Goal: Task Accomplishment & Management: Use online tool/utility

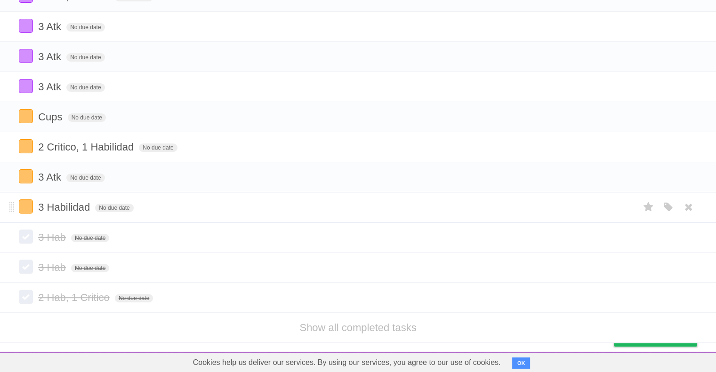
scroll to position [248, 0]
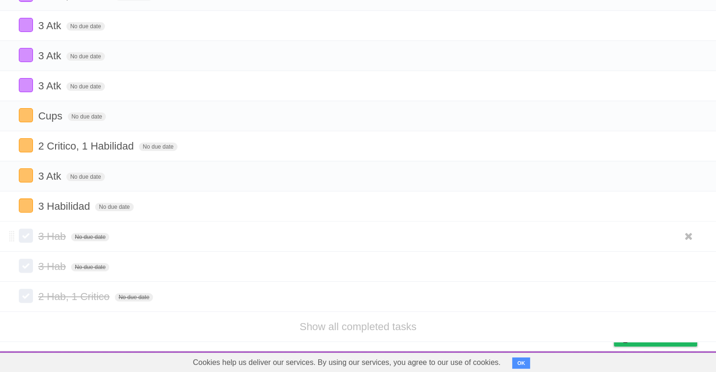
click at [26, 241] on label at bounding box center [26, 236] width 14 height 14
click at [29, 265] on label at bounding box center [26, 266] width 14 height 14
click at [29, 291] on label at bounding box center [26, 296] width 14 height 14
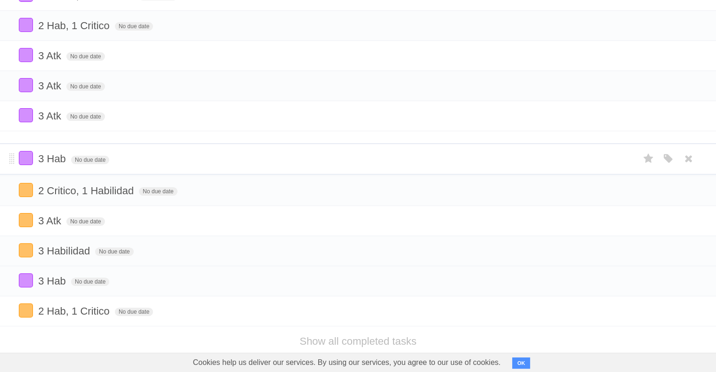
drag, startPoint x: 12, startPoint y: 233, endPoint x: 0, endPoint y: 143, distance: 90.7
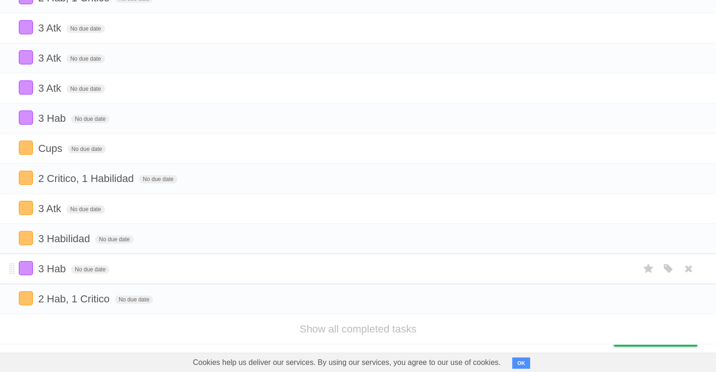
scroll to position [248, 0]
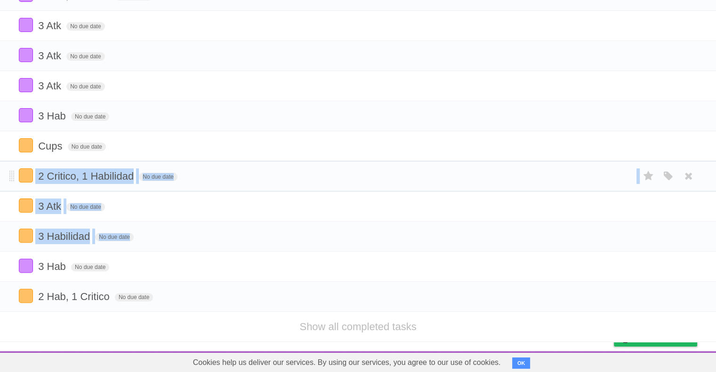
drag, startPoint x: 9, startPoint y: 255, endPoint x: 8, endPoint y: 181, distance: 74.4
click at [8, 168] on ul "2 Hab, 1 Atk No due date White Red Blue Green Purple Orange 2 Critco, 1 Atk No …" at bounding box center [358, 86] width 716 height 452
click at [351, 327] on link "Show all completed tasks" at bounding box center [357, 327] width 117 height 12
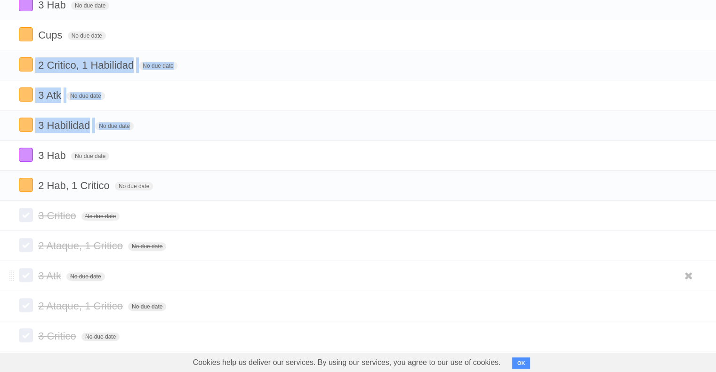
scroll to position [312, 0]
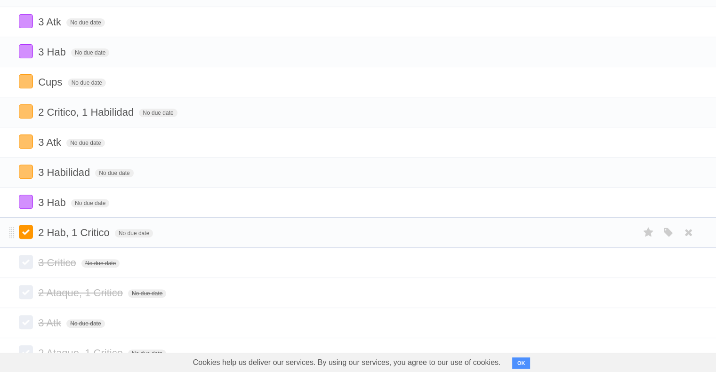
click at [30, 231] on label at bounding box center [26, 232] width 14 height 14
click at [31, 232] on label at bounding box center [26, 232] width 14 height 14
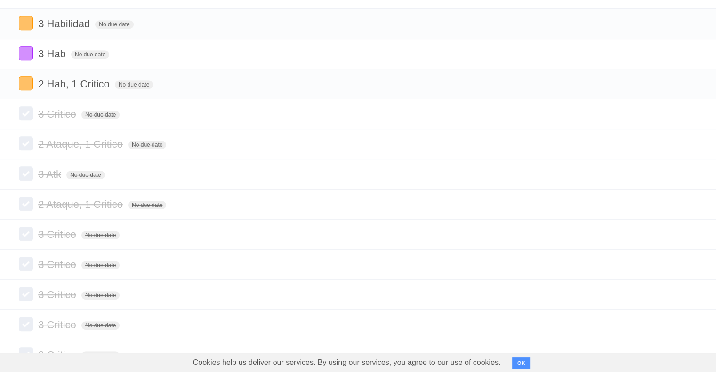
scroll to position [360, 0]
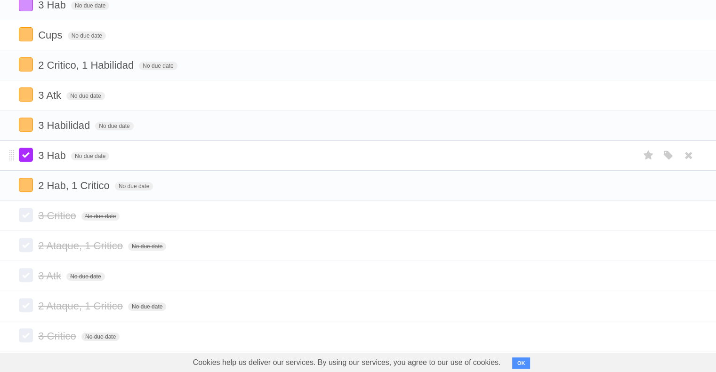
click at [29, 152] on label at bounding box center [26, 155] width 14 height 14
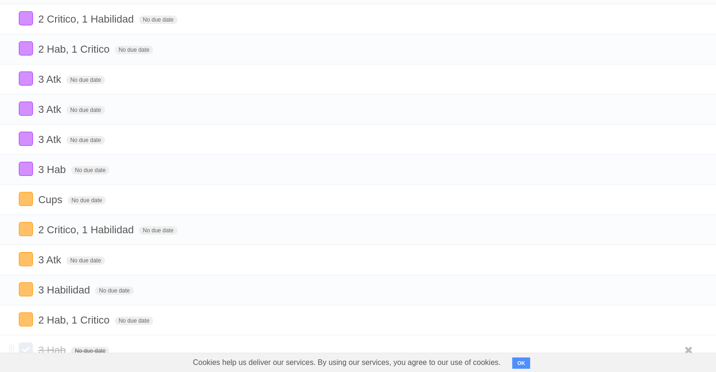
scroll to position [188, 0]
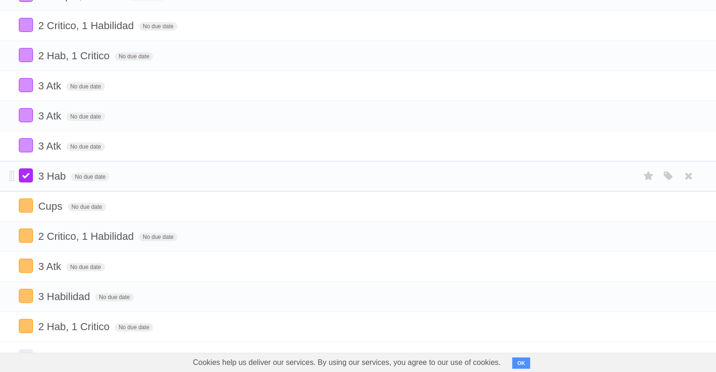
click at [22, 168] on label at bounding box center [26, 175] width 14 height 14
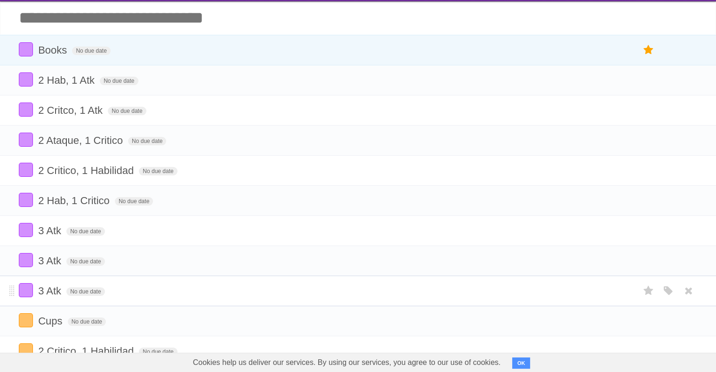
scroll to position [0, 0]
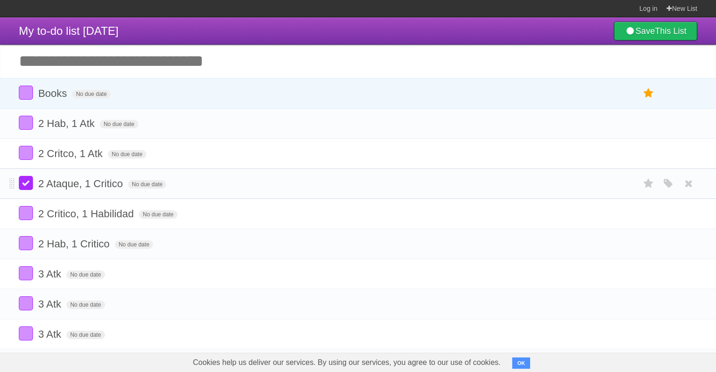
click at [26, 186] on label at bounding box center [26, 183] width 14 height 14
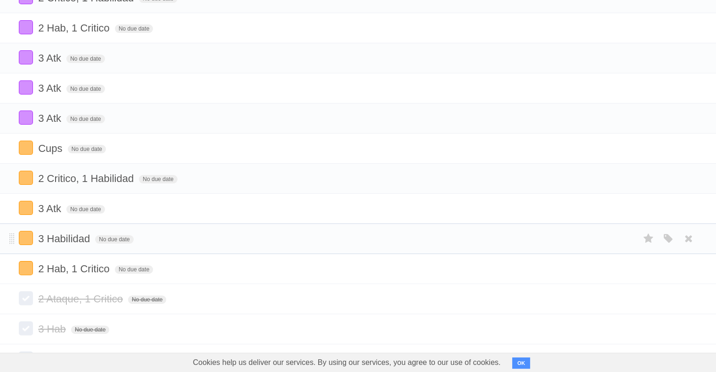
scroll to position [188, 0]
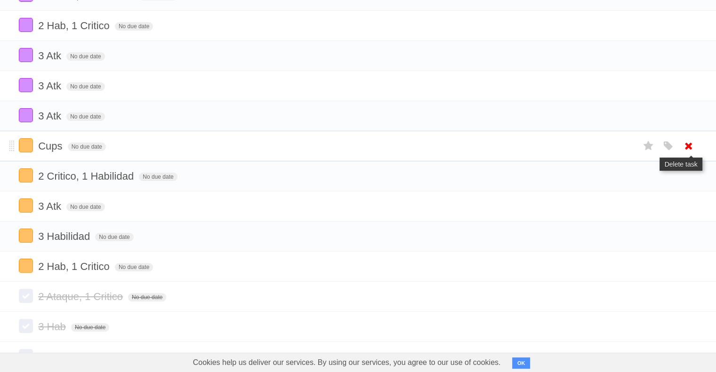
click at [693, 138] on icon at bounding box center [688, 146] width 13 height 16
click at [27, 175] on label at bounding box center [26, 175] width 14 height 14
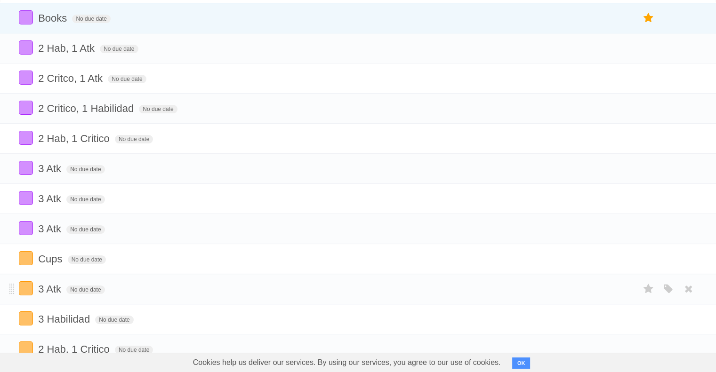
scroll to position [47, 0]
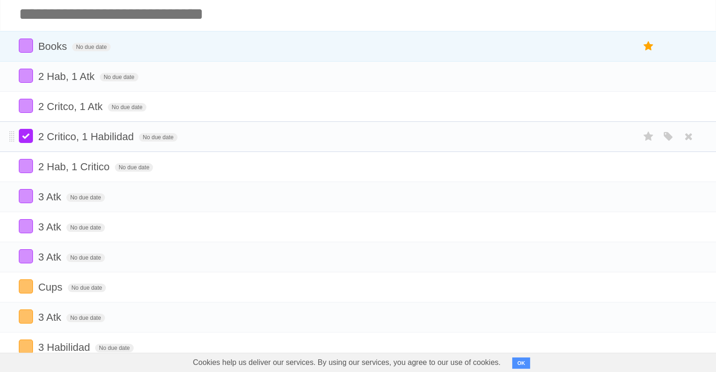
click at [27, 140] on label at bounding box center [26, 136] width 14 height 14
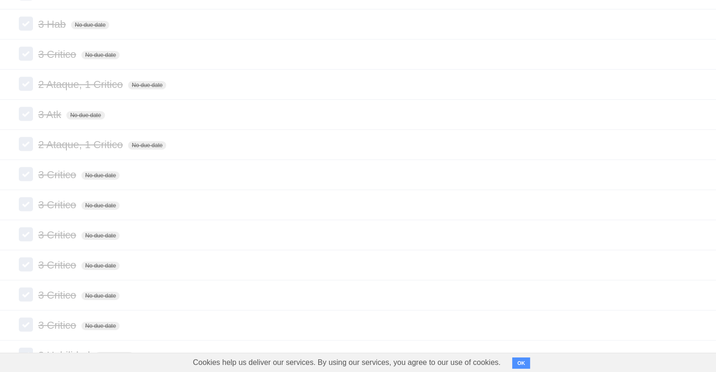
scroll to position [548, 0]
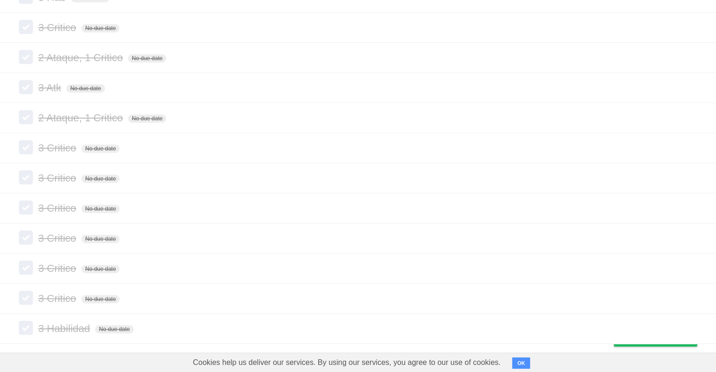
click at [520, 364] on button "OK" at bounding box center [521, 363] width 18 height 11
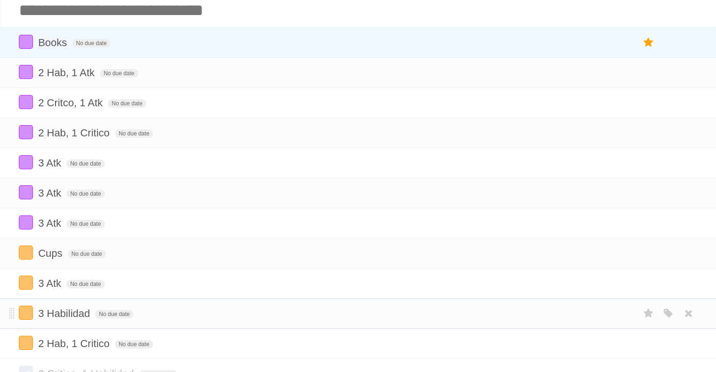
scroll to position [47, 0]
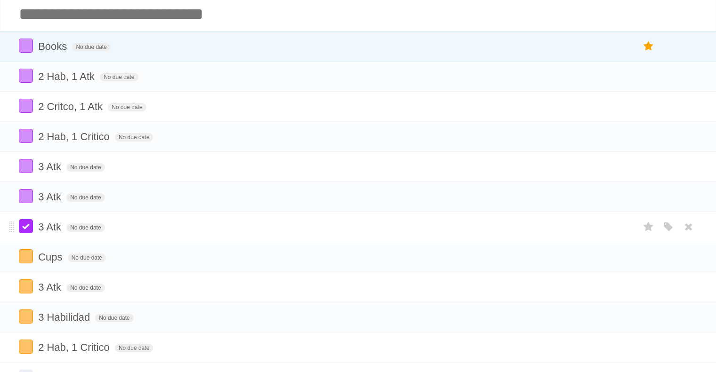
click at [32, 228] on label at bounding box center [26, 226] width 14 height 14
